Goal: Communication & Community: Answer question/provide support

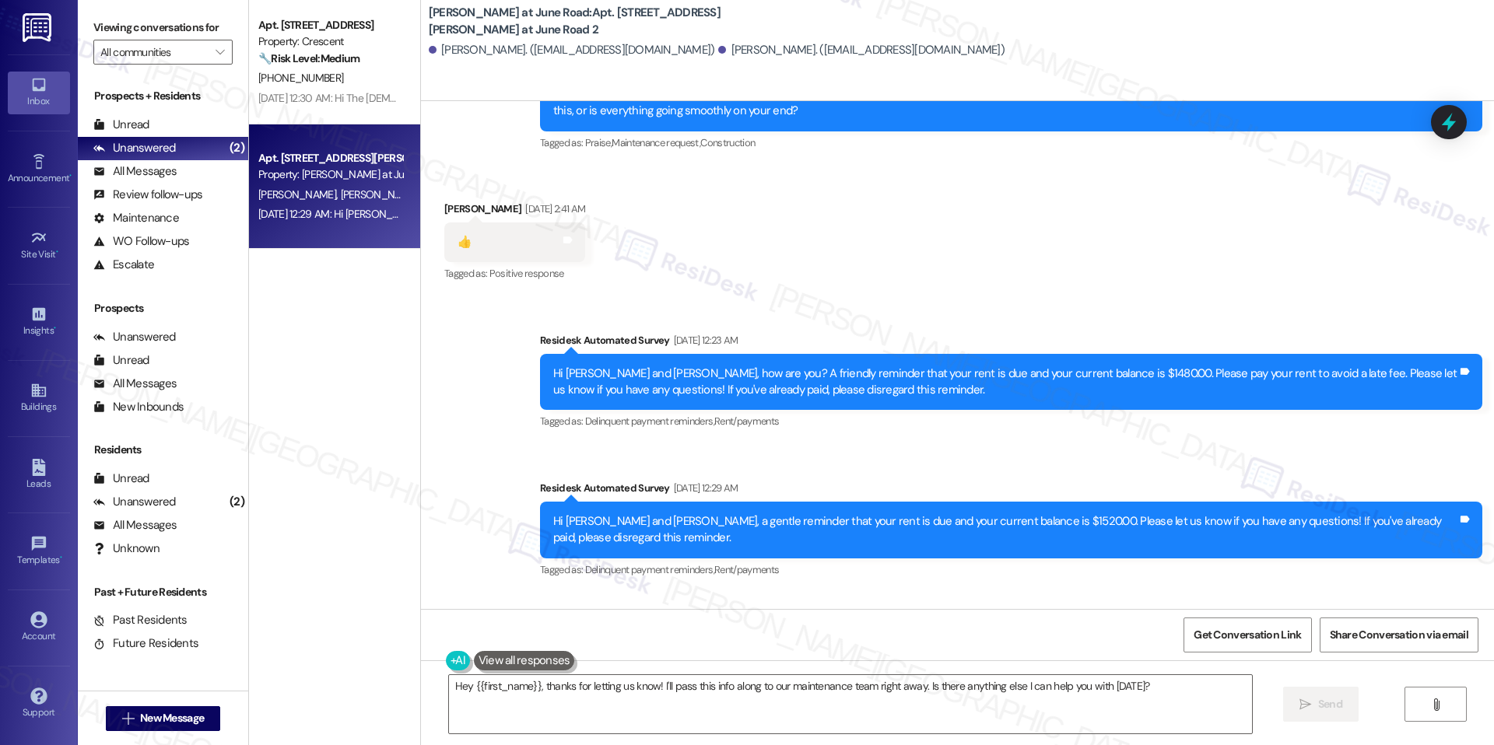
scroll to position [11790, 0]
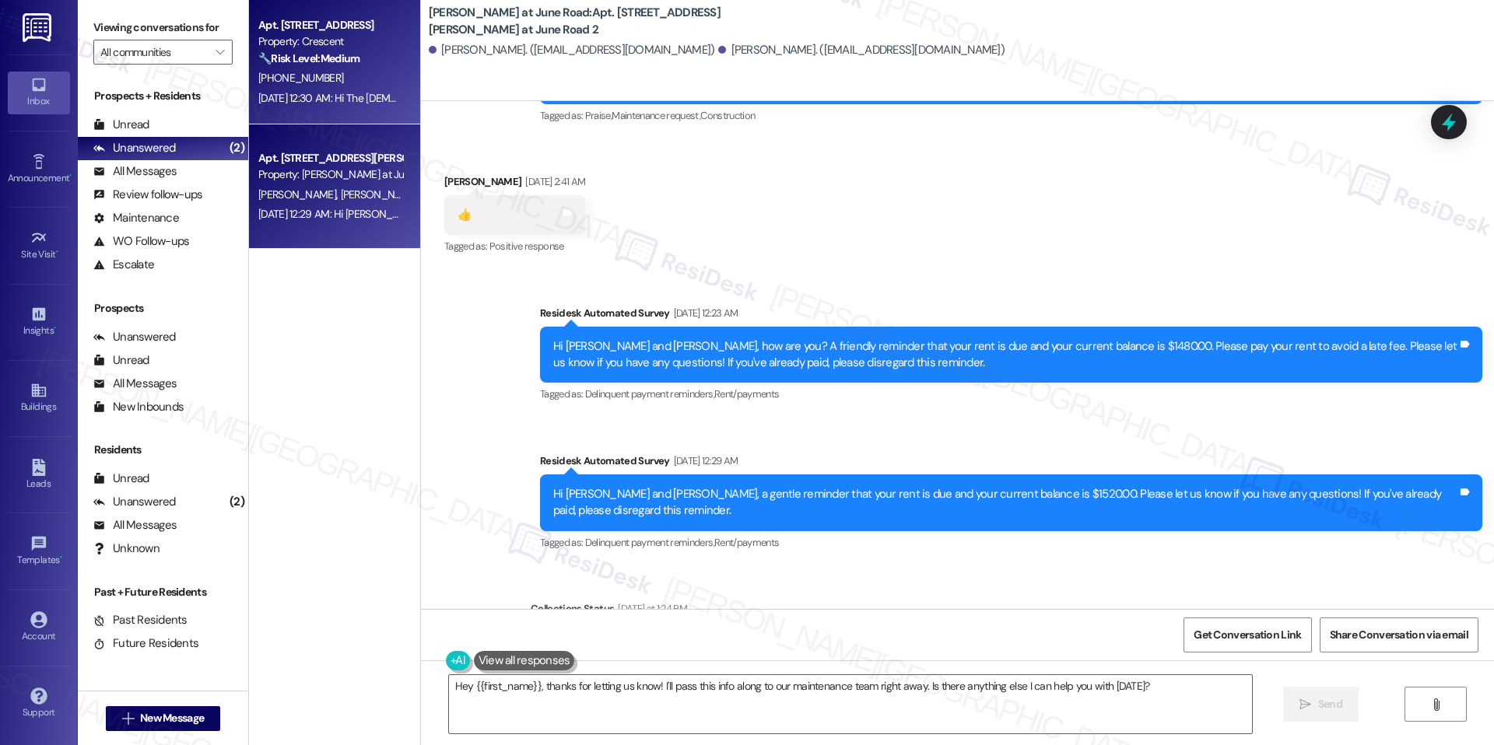
click at [376, 91] on div "[DATE] 12:30 AM: Hi The [DEMOGRAPHIC_DATA][PERSON_NAME], a gentle reminder that…" at bounding box center [800, 98] width 1085 height 14
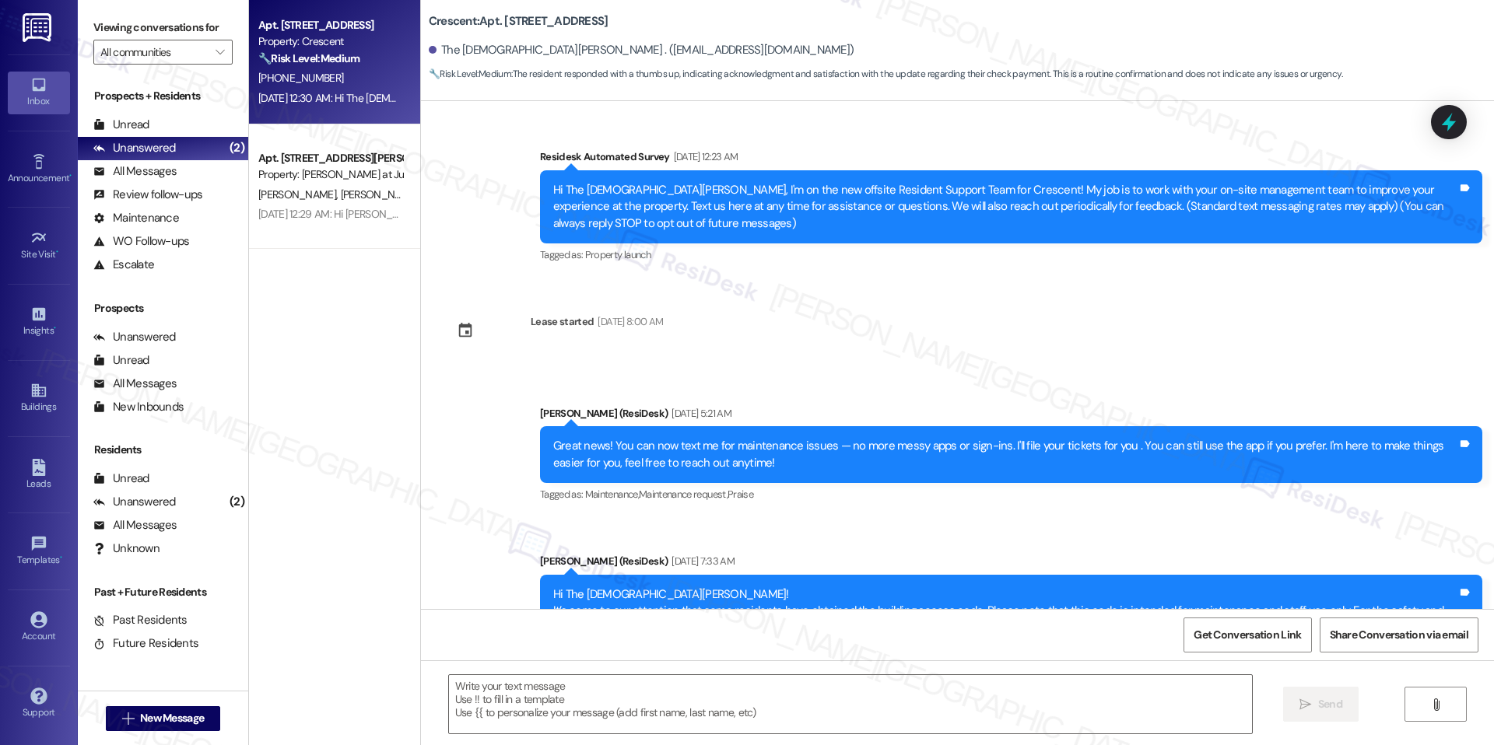
scroll to position [3480, 0]
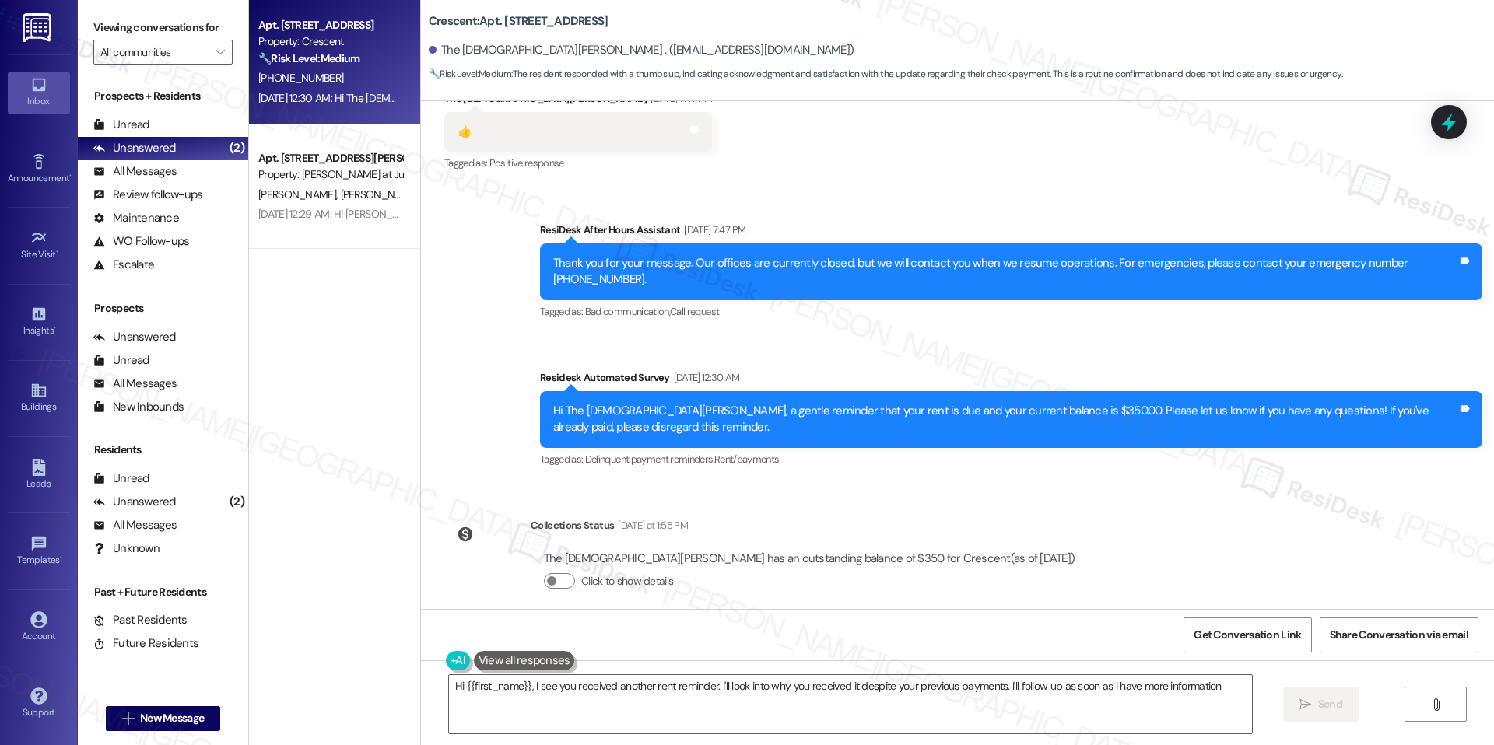
type textarea "Hi {{first_name}}, I see you received another rent reminder. I'll look into why…"
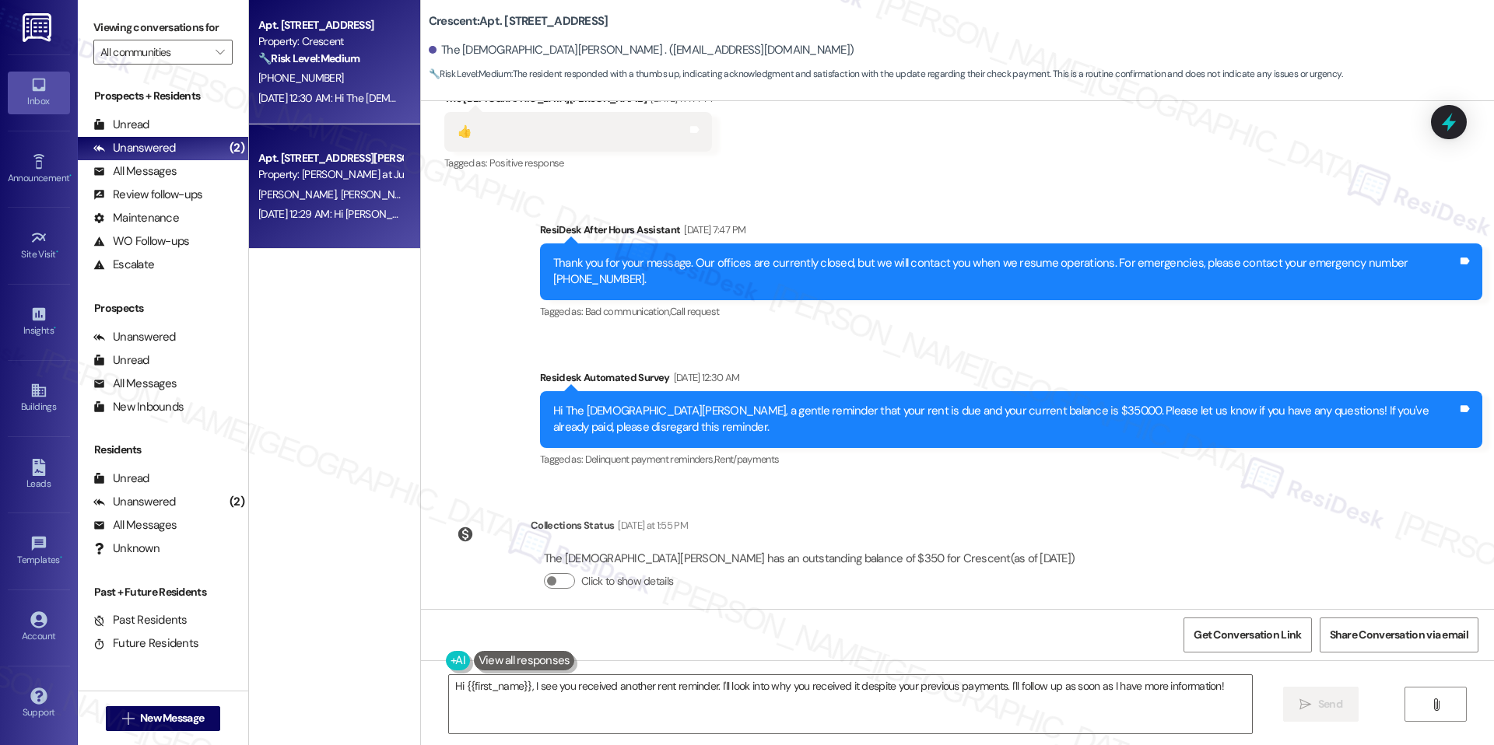
click at [279, 147] on div "Apt. 104, [GEOGRAPHIC_DATA][PERSON_NAME] at June Road 2 Property: [PERSON_NAME]…" at bounding box center [334, 186] width 171 height 124
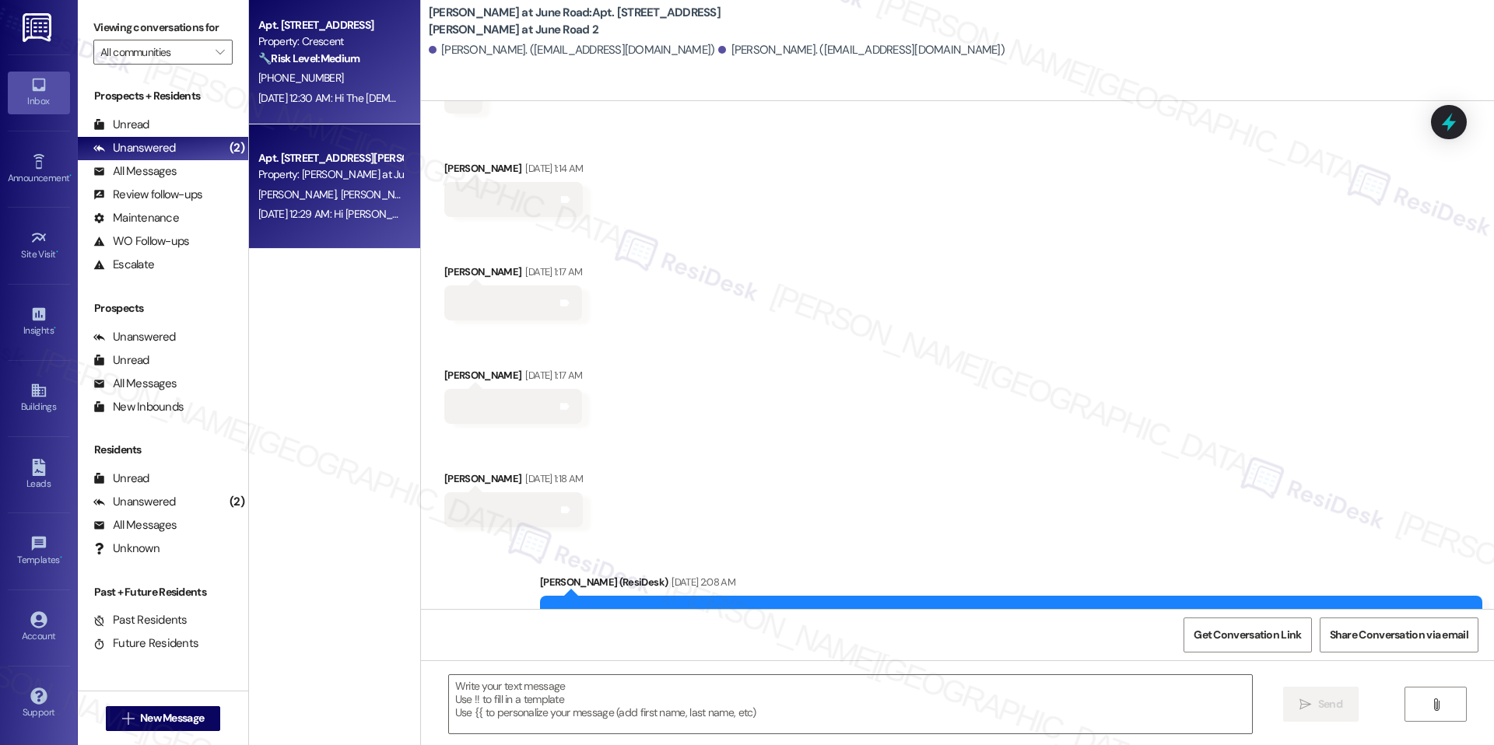
scroll to position [11351, 0]
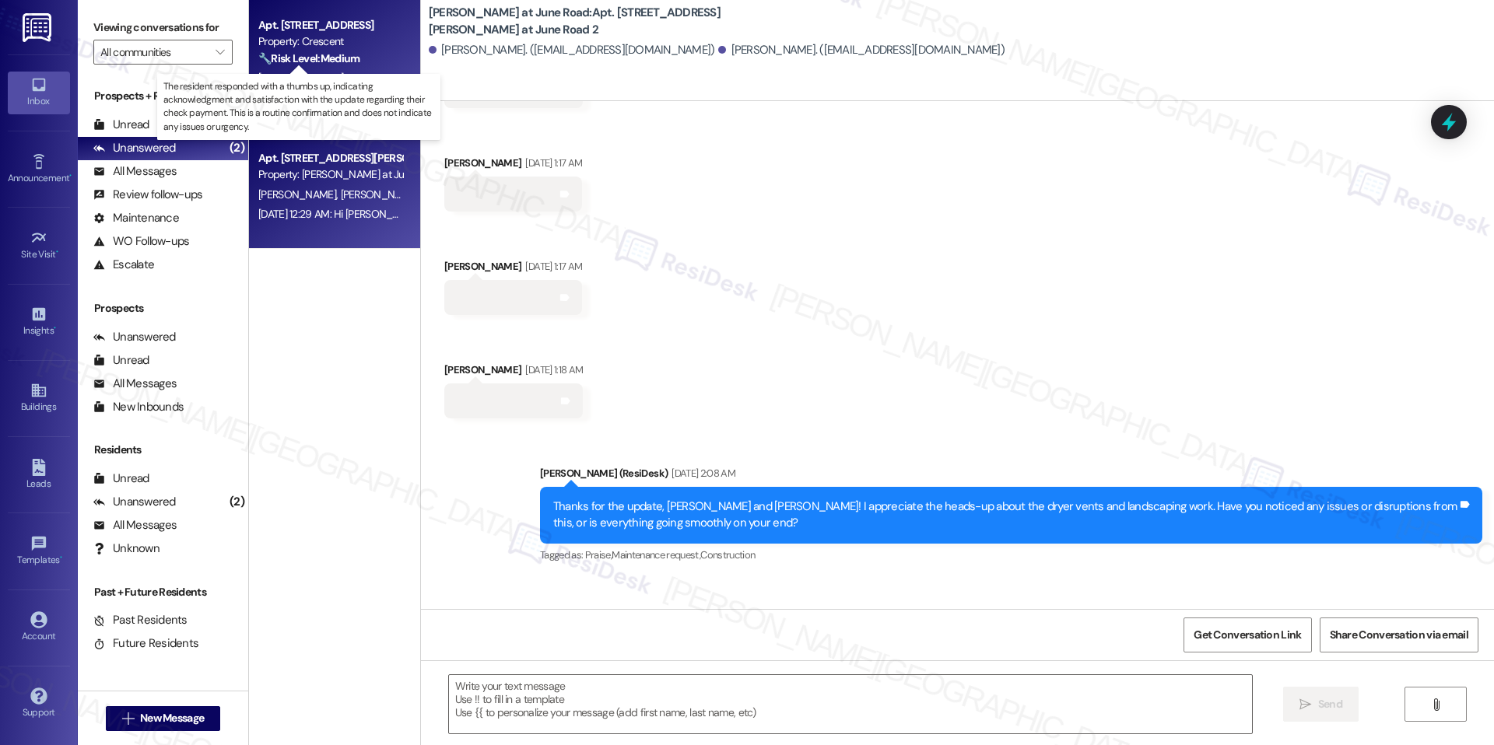
click at [312, 63] on strong "🔧 Risk Level: Medium" at bounding box center [308, 58] width 101 height 14
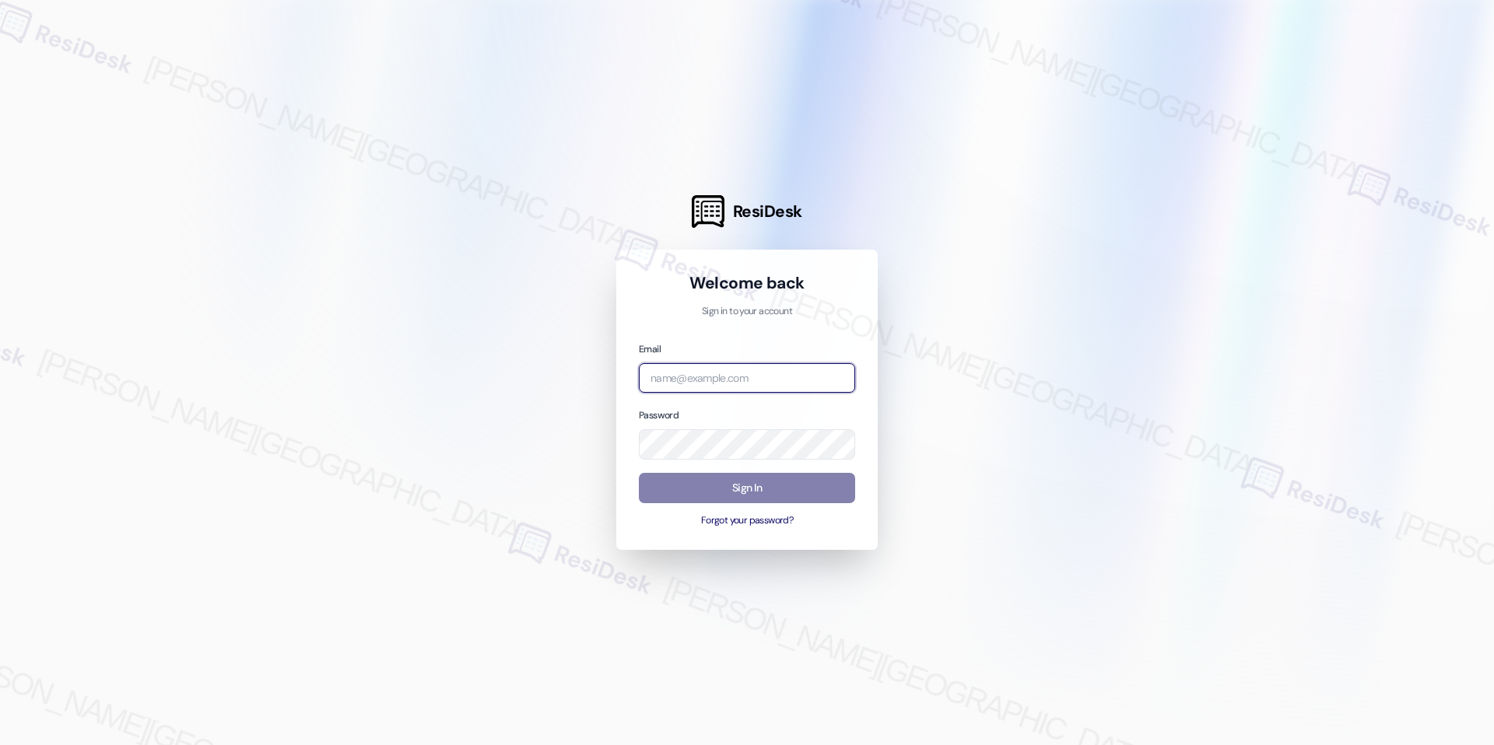
click at [705, 370] on input "email" at bounding box center [747, 378] width 216 height 30
type input "automated-surveys-rj_group-raven.forrosuelo@rj_[DOMAIN_NAME]"
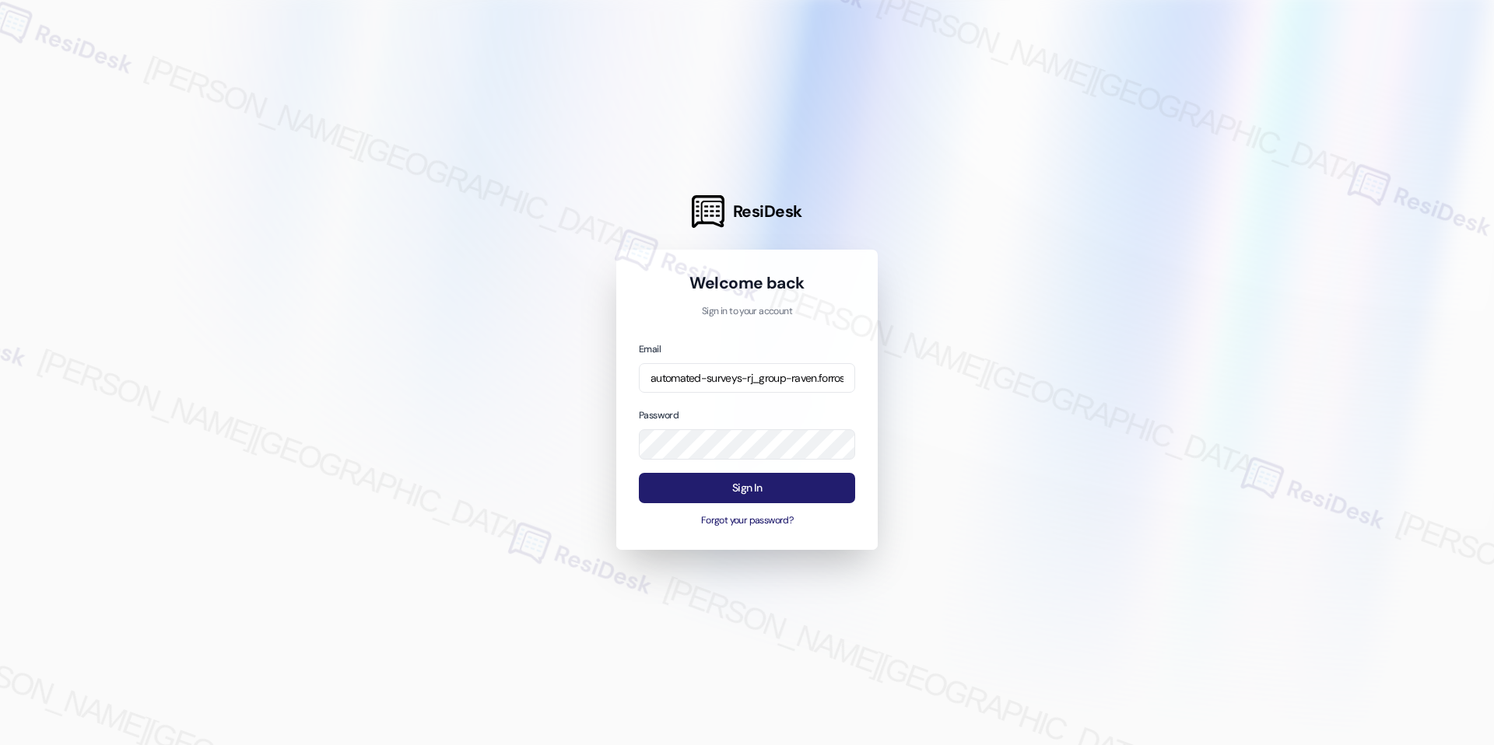
click at [732, 482] on button "Sign In" at bounding box center [747, 488] width 216 height 30
